Goal: Transaction & Acquisition: Purchase product/service

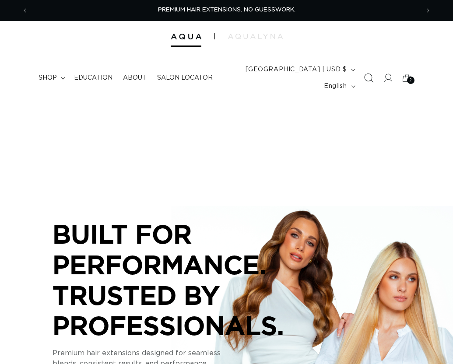
click at [365, 78] on icon "Search" at bounding box center [367, 77] width 9 height 9
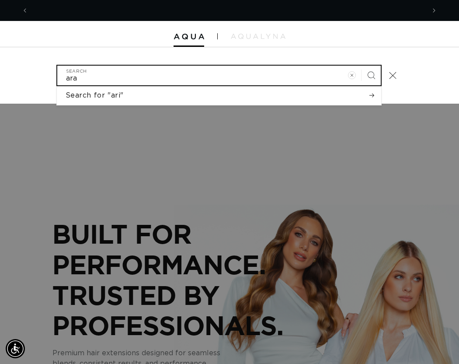
scroll to position [0, 397]
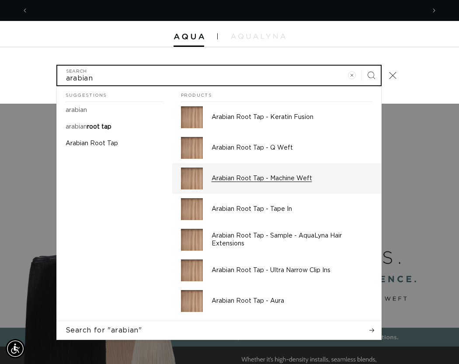
type input "arabian"
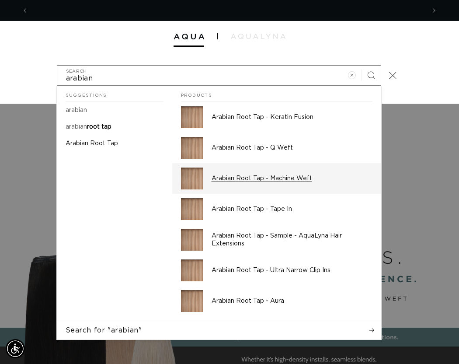
scroll to position [0, 794]
click at [277, 178] on p "Arabian Root Tap - Machine Weft" at bounding box center [292, 179] width 161 height 8
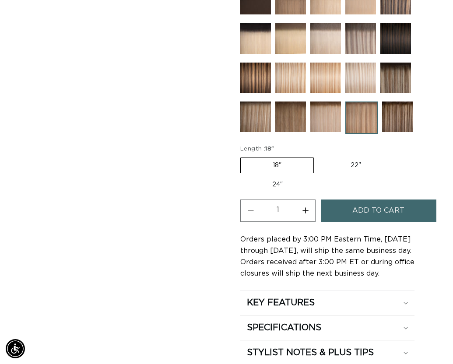
scroll to position [569, 0]
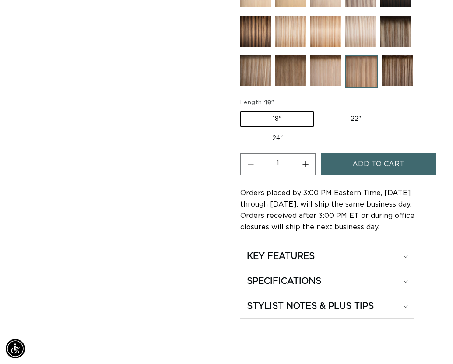
click at [352, 116] on label "22" Variant sold out or unavailable" at bounding box center [355, 119] width 74 height 15
click at [318, 110] on input "22" Variant sold out or unavailable" at bounding box center [318, 109] width 0 height 0
radio input "true"
click at [363, 162] on span "Add to cart" at bounding box center [378, 164] width 52 height 22
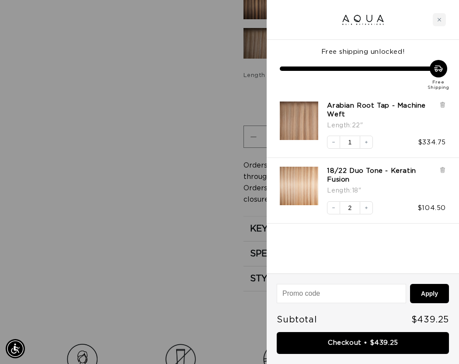
scroll to position [0, 794]
click at [443, 168] on icon at bounding box center [443, 170] width 2 height 4
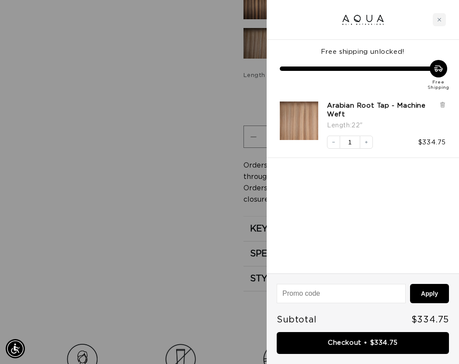
scroll to position [0, 0]
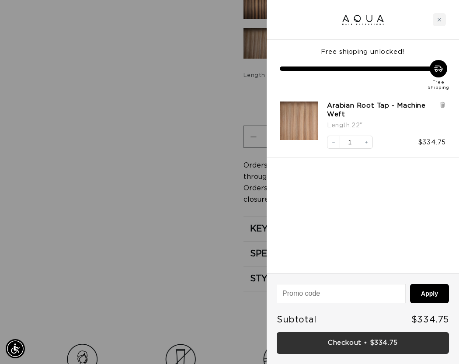
click at [384, 346] on link "Checkout • $334.75" at bounding box center [363, 343] width 172 height 22
